Goal: Task Accomplishment & Management: Complete application form

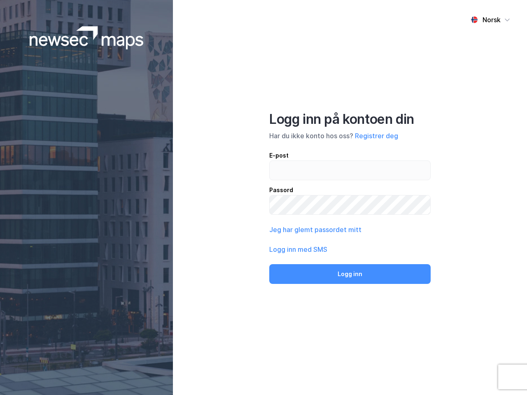
click at [263, 198] on div "Norsk Logg inn på kontoen din Har du ikke konto hos oss? Registrer deg E-post P…" at bounding box center [350, 197] width 354 height 395
click at [86, 38] on img at bounding box center [87, 37] width 114 height 23
click at [490, 20] on div "Norsk" at bounding box center [491, 20] width 18 height 10
click at [376, 136] on button "Registrer deg" at bounding box center [376, 136] width 43 height 10
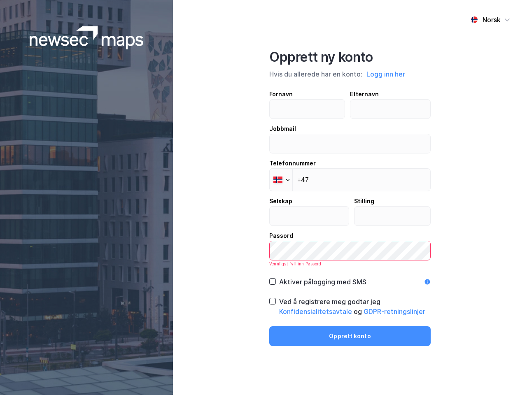
click at [350, 274] on div "Opprett ny konto Hvis du allerede har en konto: Logg inn her Fornavn Etternavn …" at bounding box center [349, 197] width 161 height 297
